Goal: Use online tool/utility: Utilize a website feature to perform a specific function

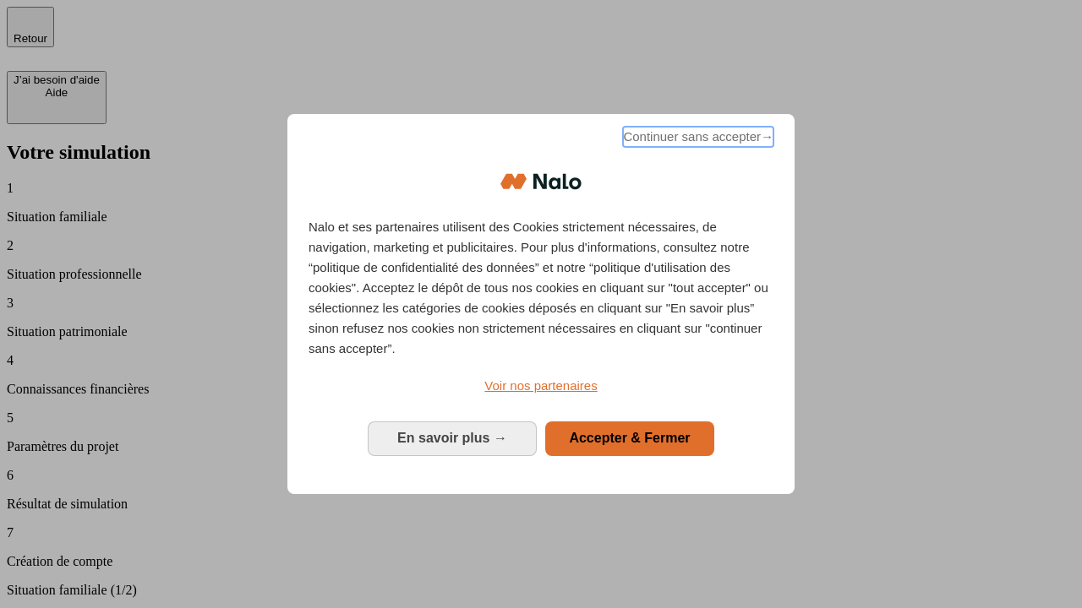
click at [696, 139] on span "Continuer sans accepter →" at bounding box center [698, 137] width 150 height 20
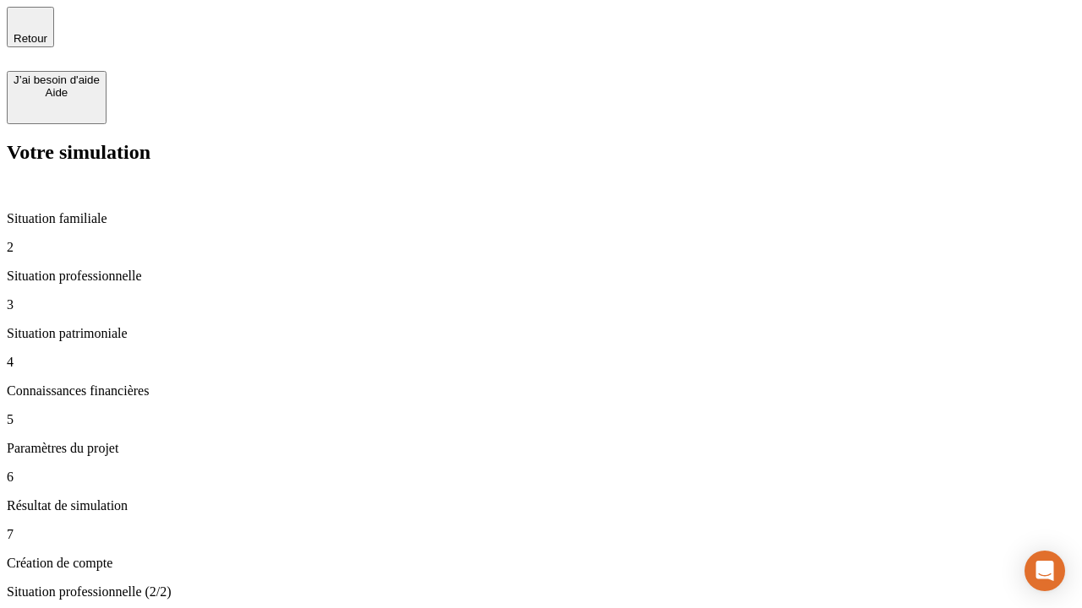
type input "30 000"
type input "1 000"
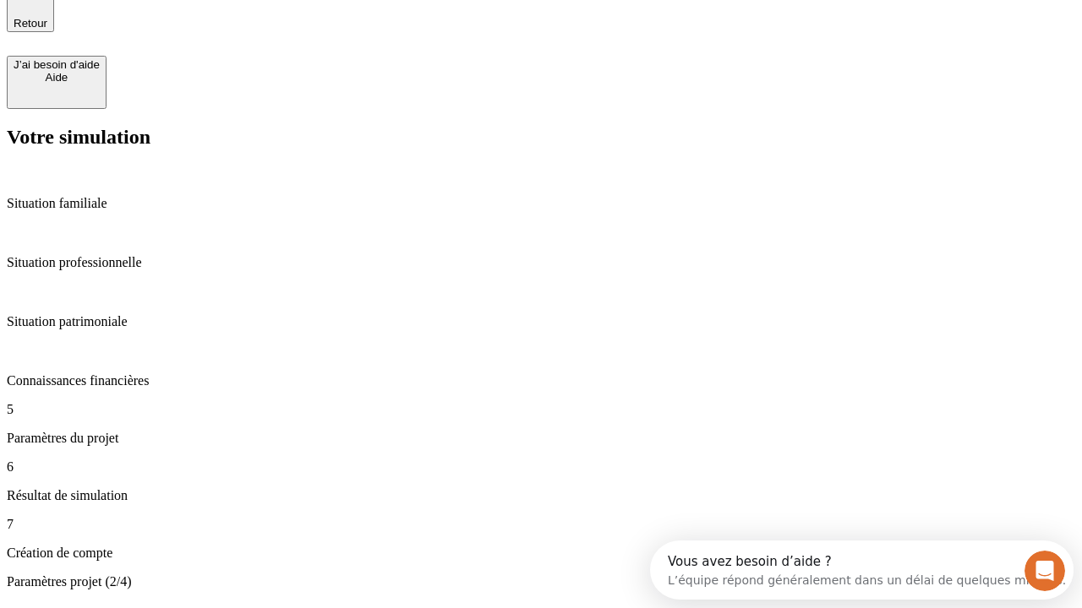
type input "65"
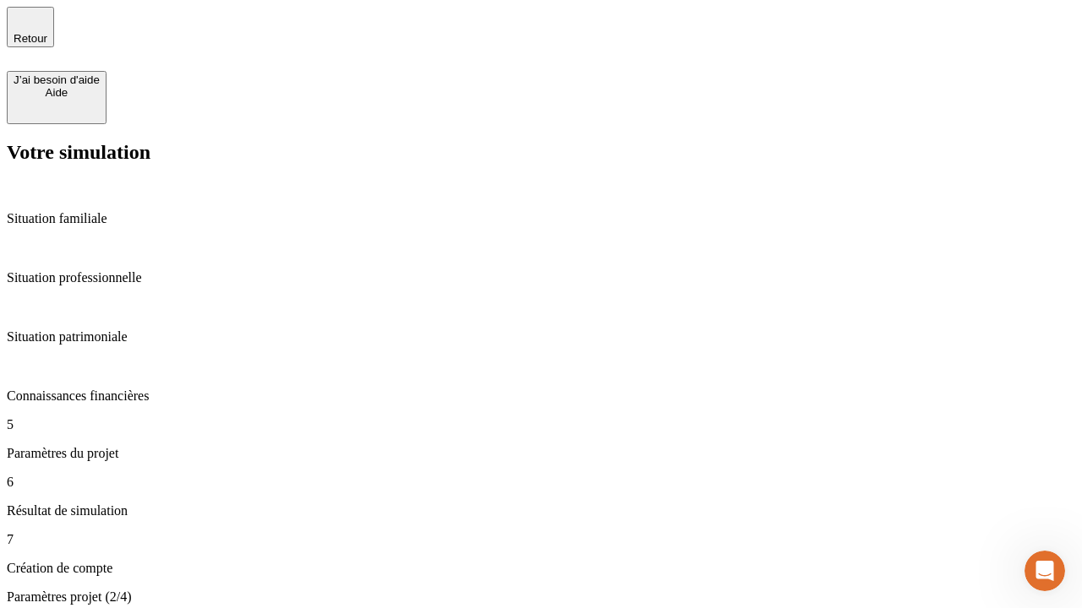
type input "5 000"
type input "640"
